Goal: Task Accomplishment & Management: Use online tool/utility

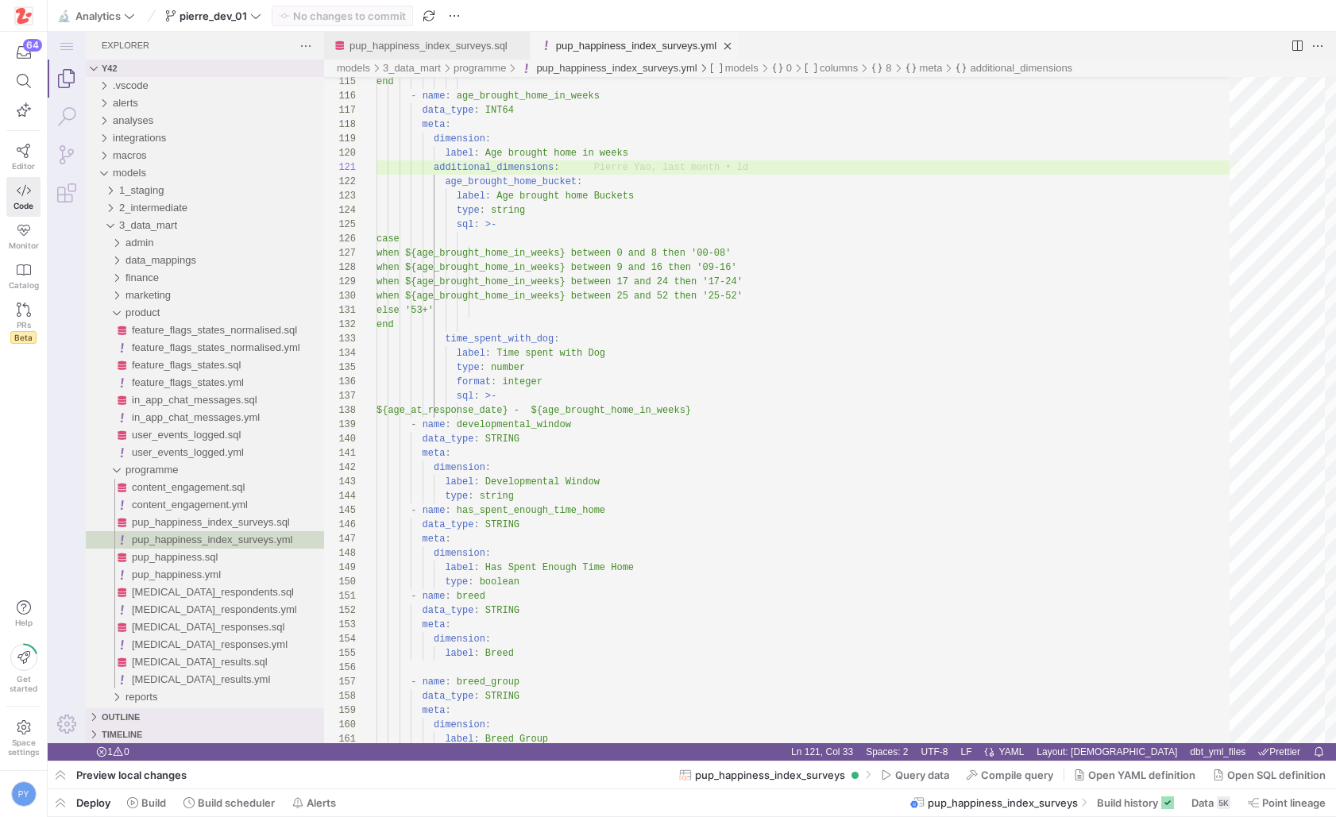
scroll to position [0, 183]
click at [457, 44] on link "pup_happiness_index_surveys.sql" at bounding box center [429, 46] width 158 height 12
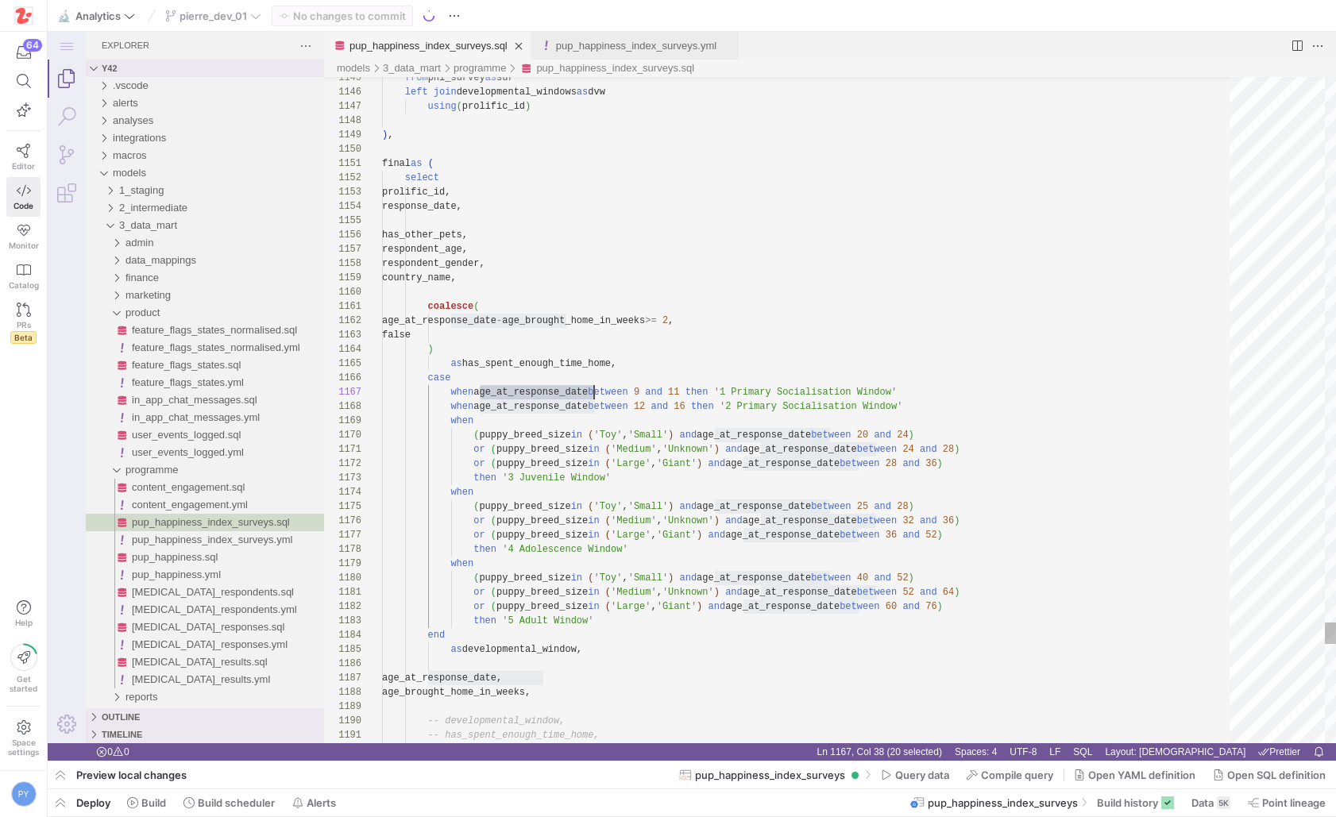
scroll to position [86, 212]
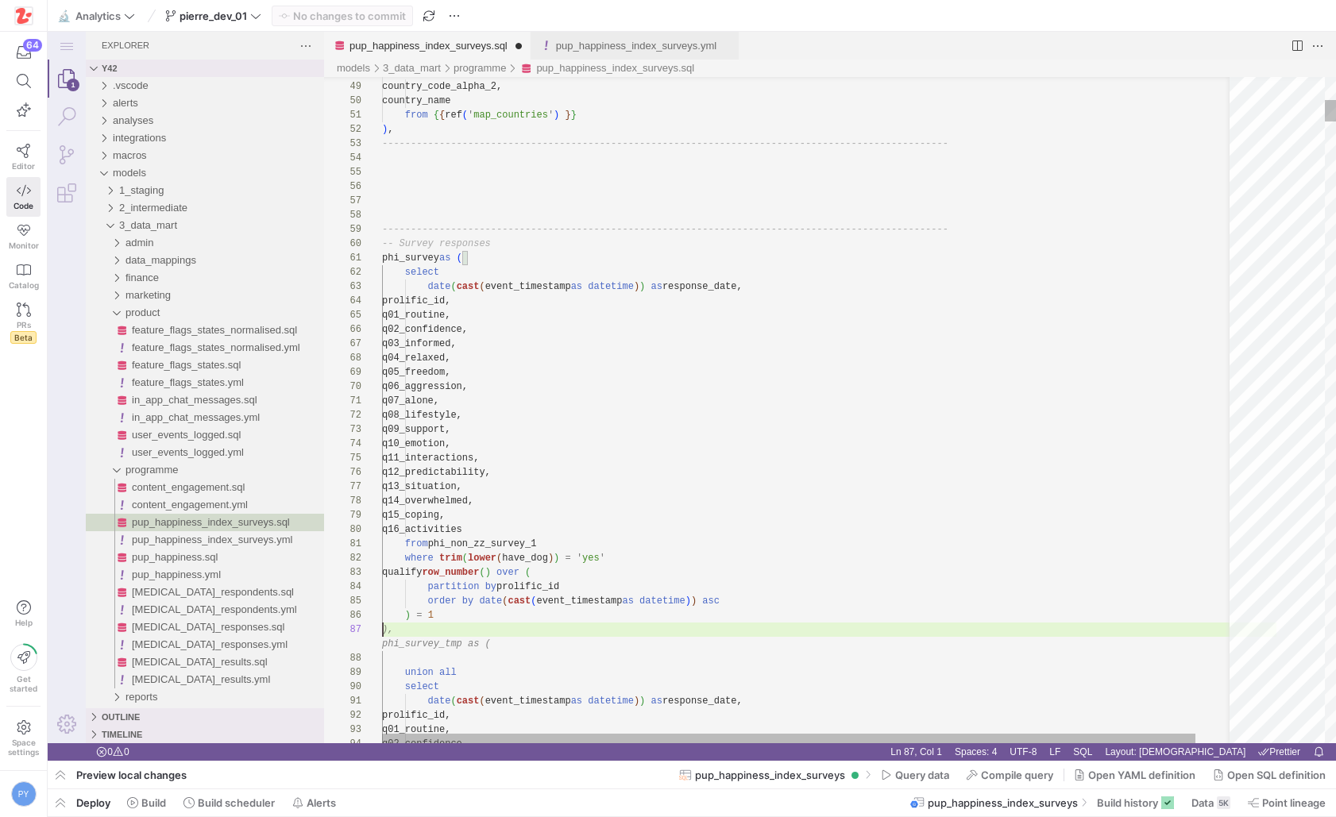
scroll to position [71, 52]
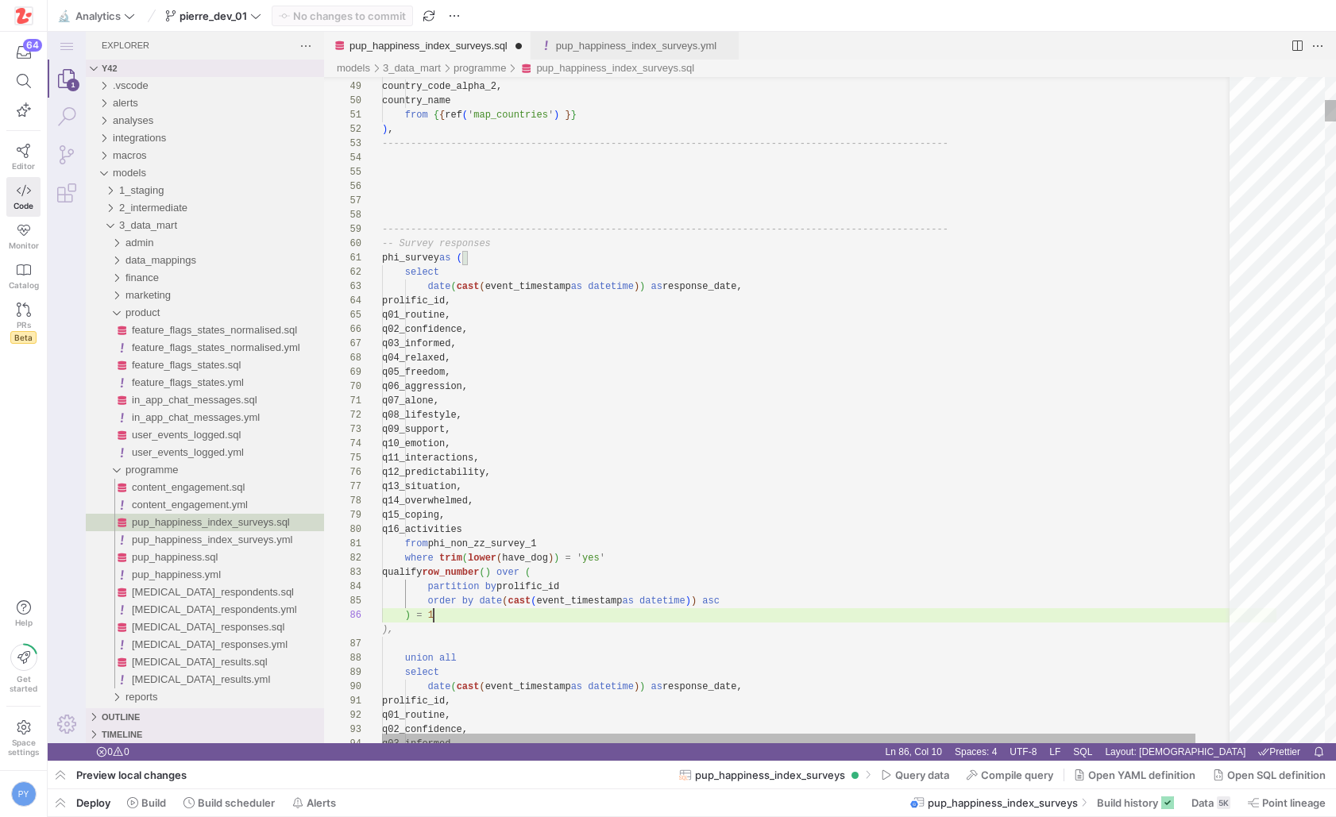
click at [709, 589] on div "partition by prolific_id" at bounding box center [829, 587] width 894 height 14
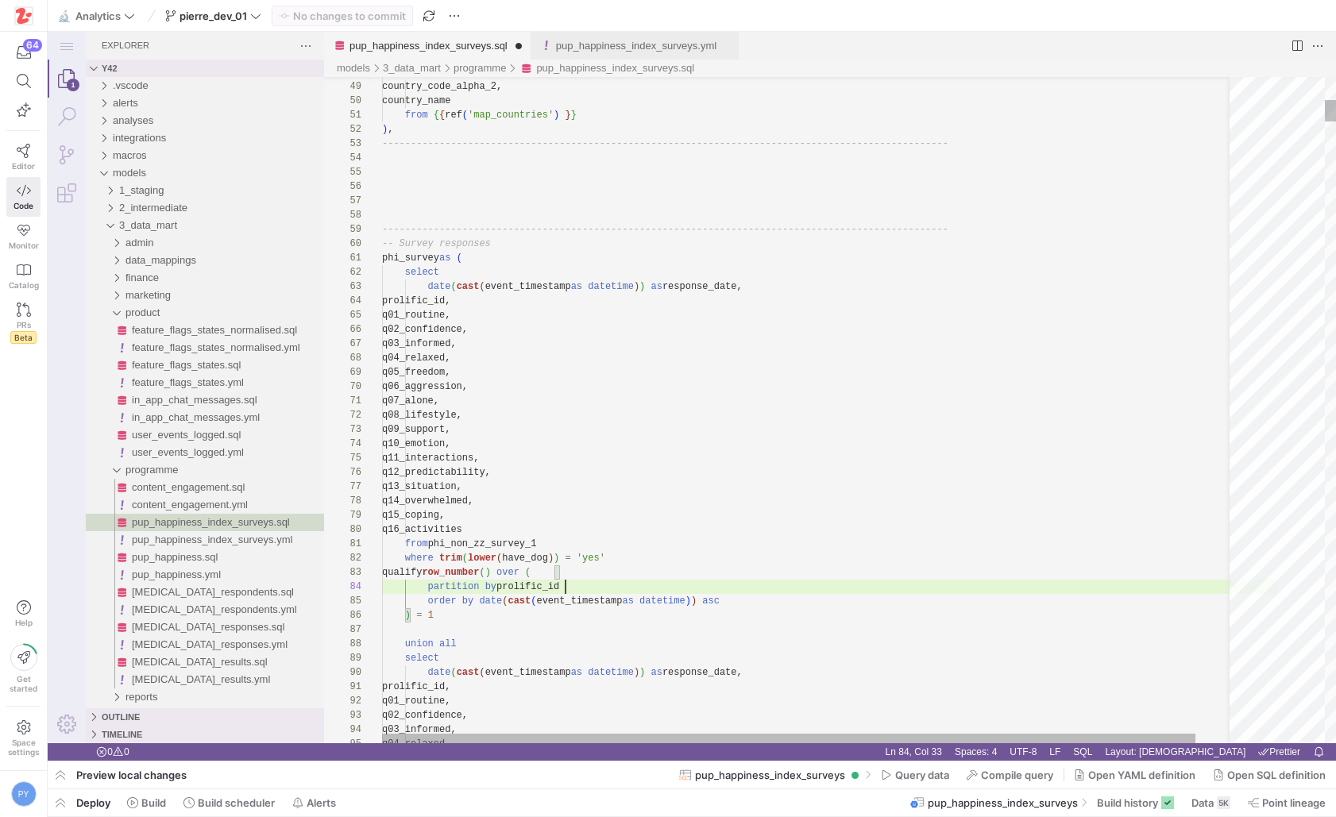
scroll to position [43, 183]
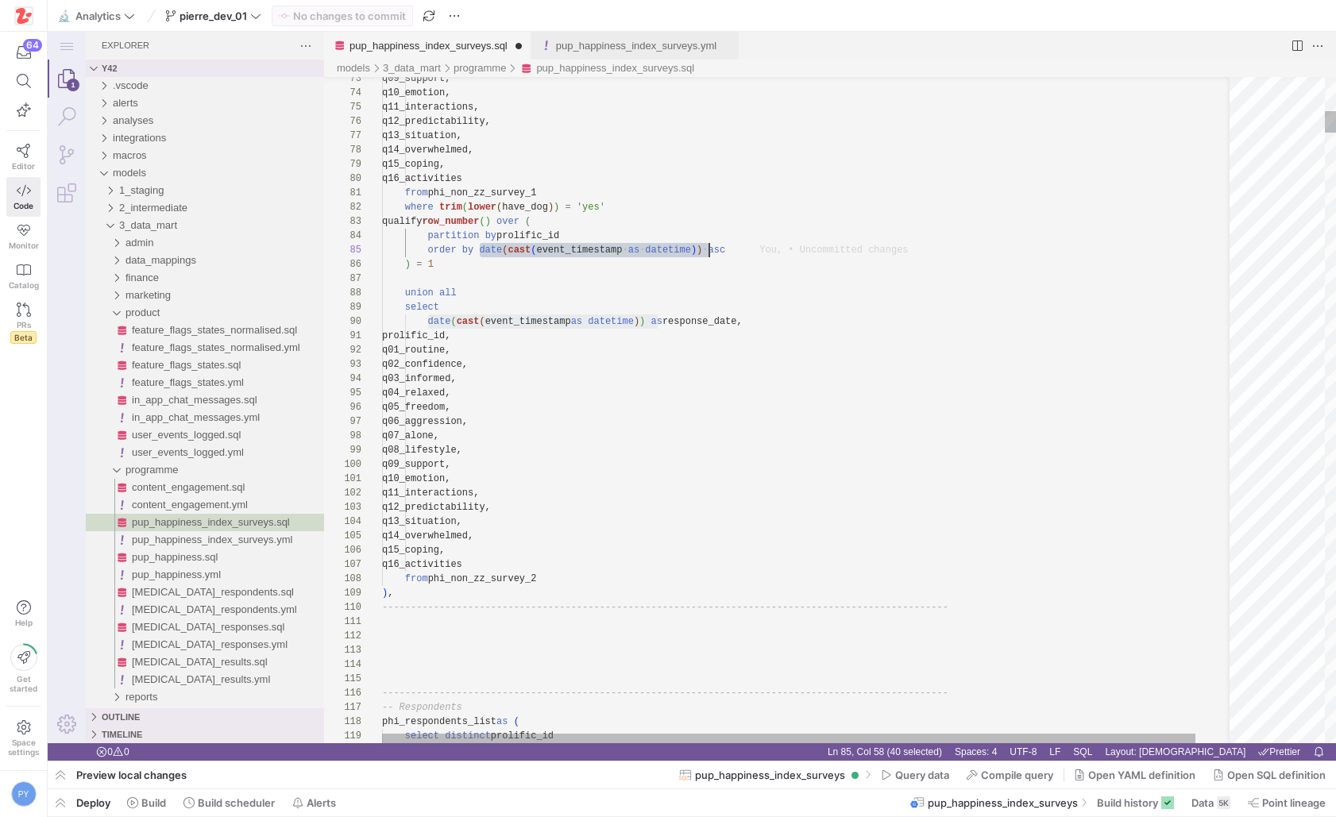
scroll to position [57, 322]
drag, startPoint x: 447, startPoint y: 263, endPoint x: 357, endPoint y: 225, distance: 97.5
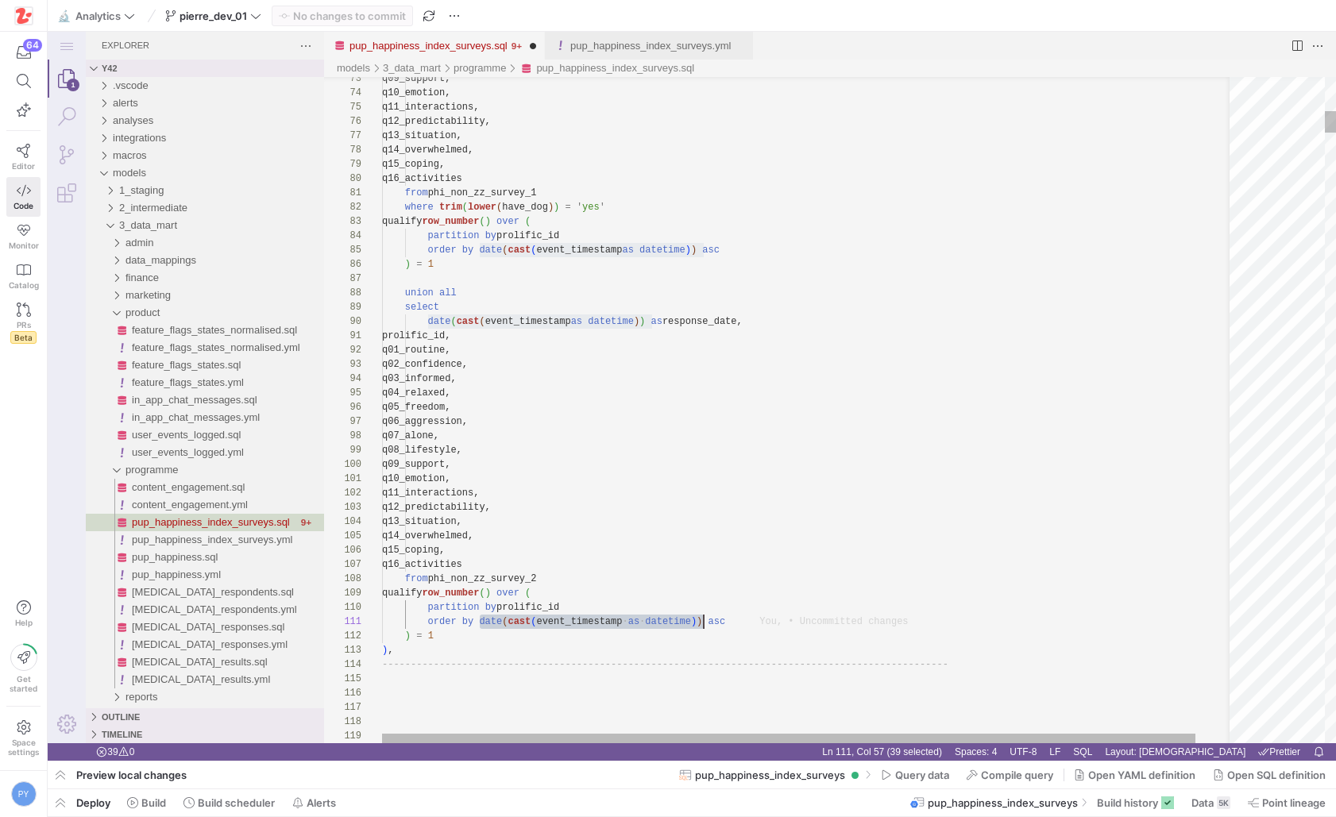
scroll to position [0, 322]
drag, startPoint x: 481, startPoint y: 620, endPoint x: 703, endPoint y: 616, distance: 221.7
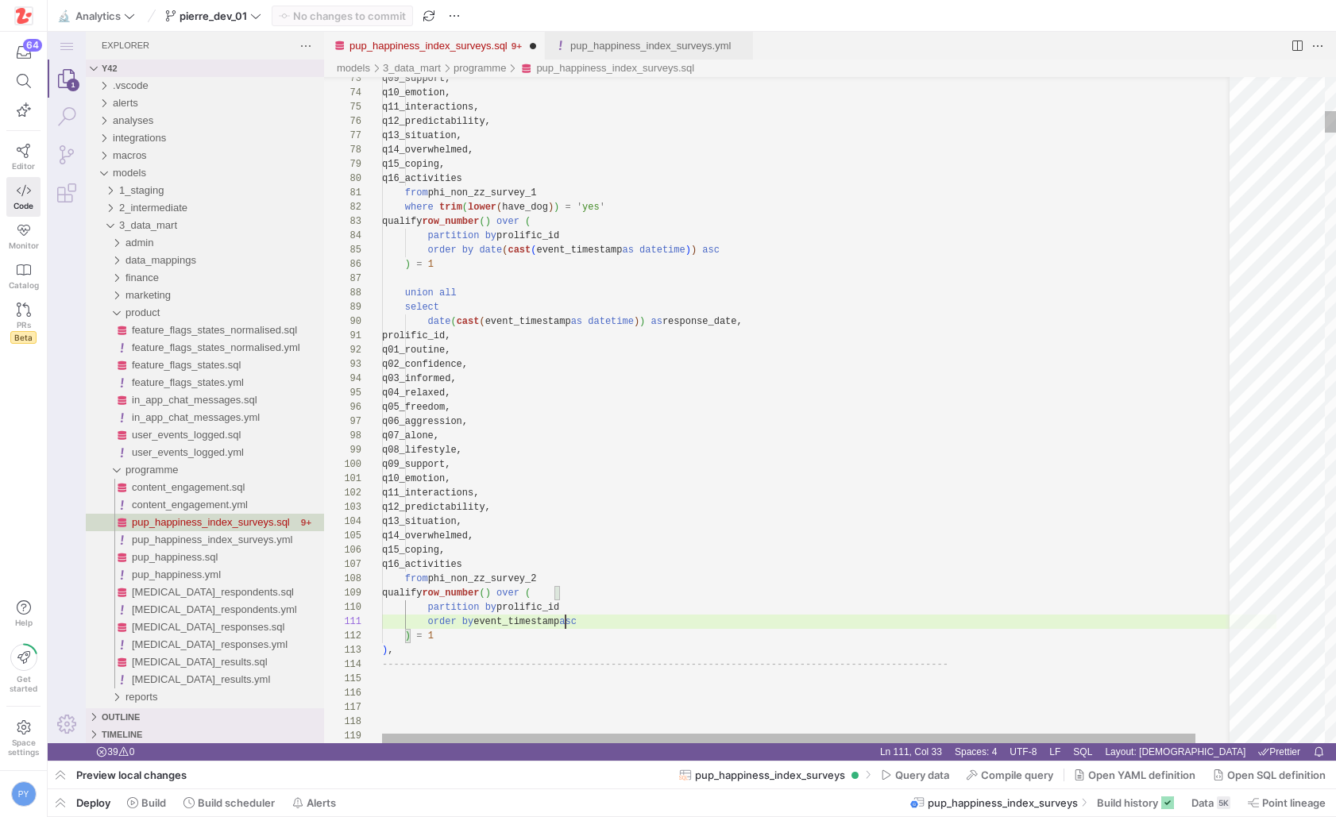
scroll to position [0, 183]
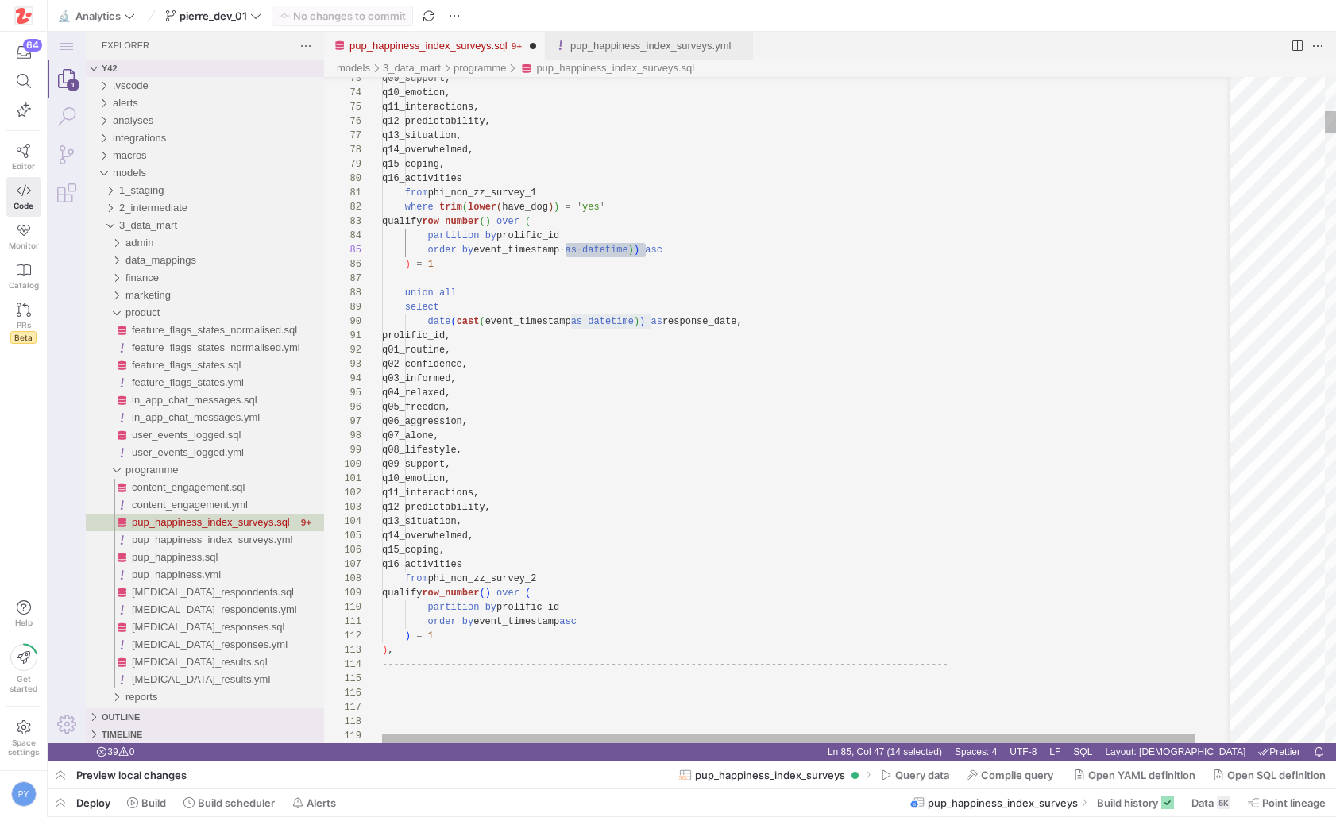
scroll to position [57, 183]
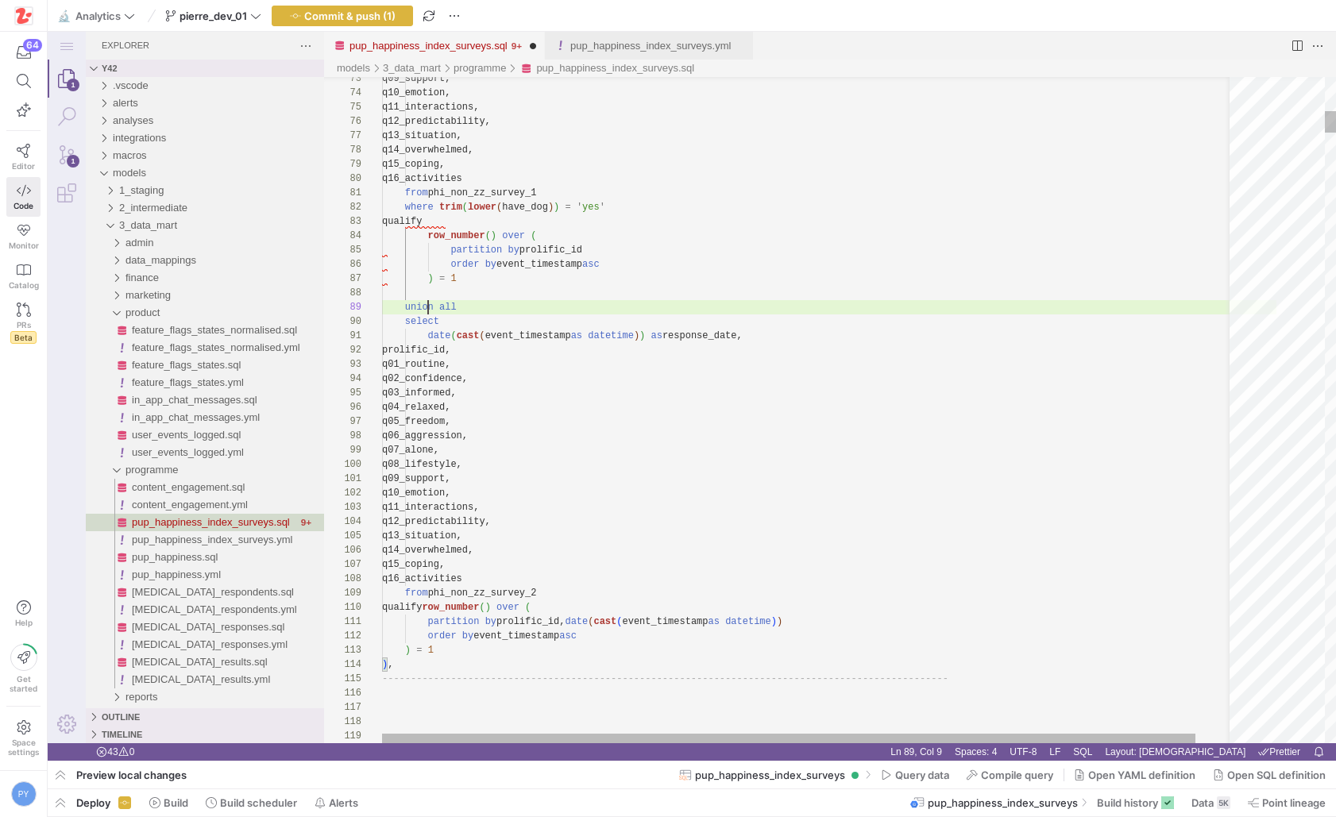
scroll to position [114, 46]
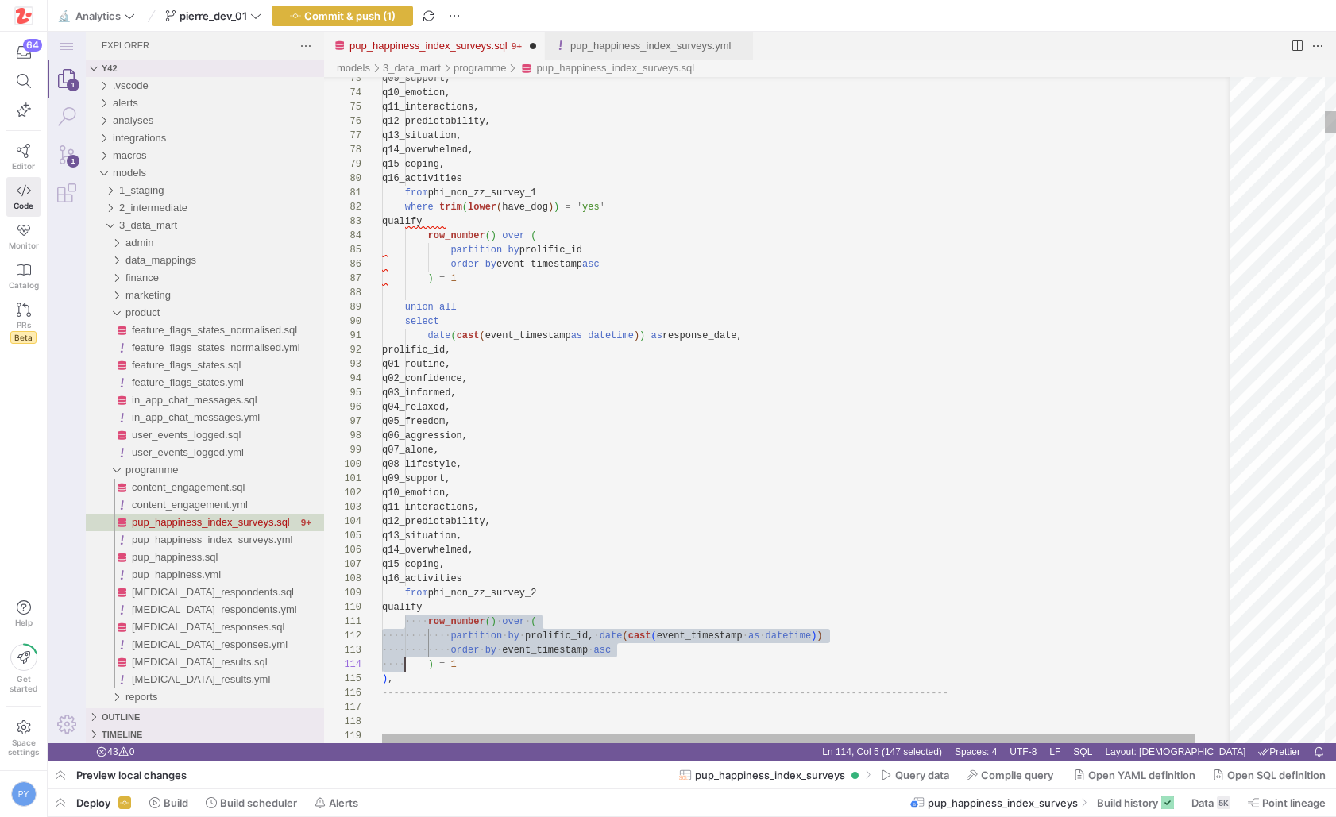
scroll to position [129, 23]
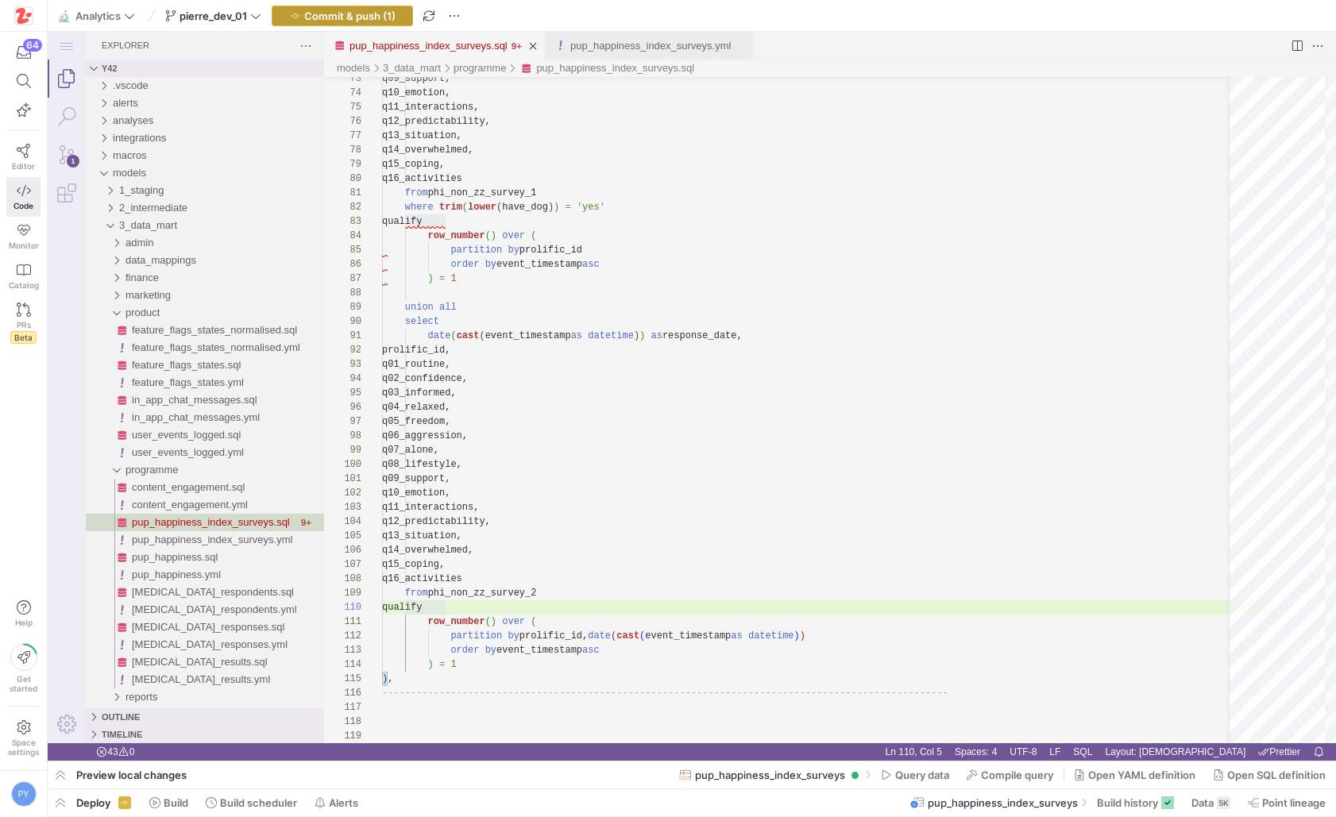
type textarea "q09_support, q10_emotion, q11_interactions, q12_predictability, q13_situation, …"
click at [383, 18] on span "Commit & push (1)" at bounding box center [349, 16] width 91 height 13
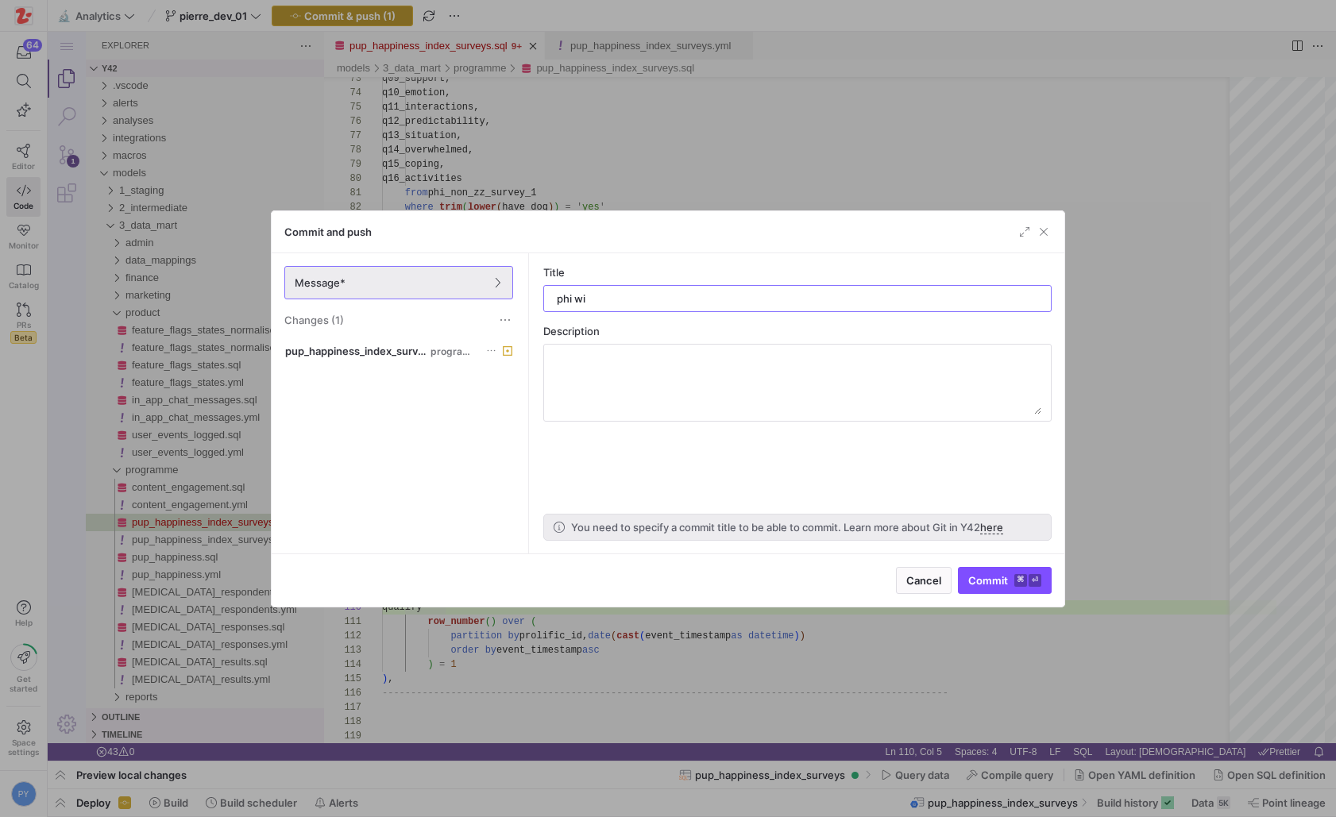
type input "phi wip"
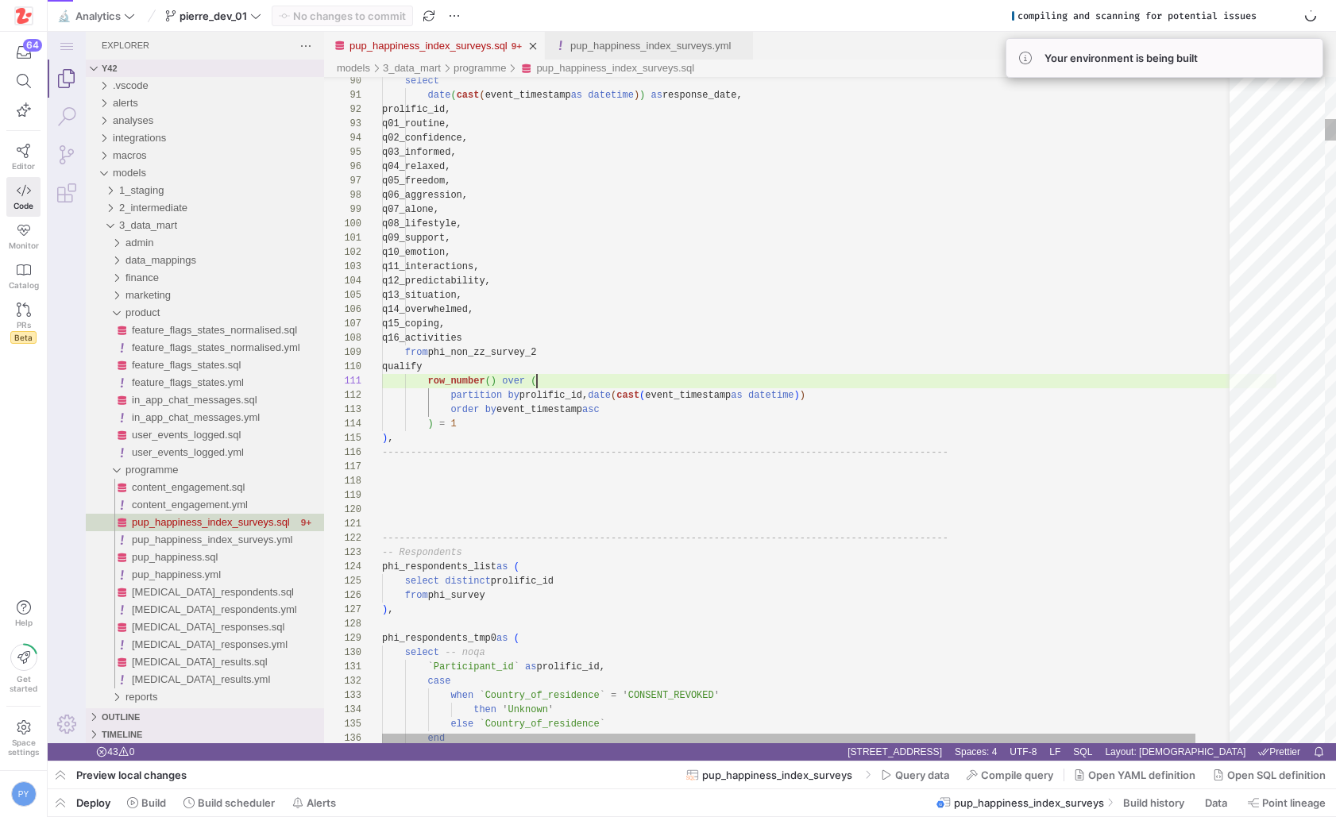
type textarea "q09_support, q10_emotion, q11_interactions, q12_predictability, q13_situation, …"
